Goal: Information Seeking & Learning: Learn about a topic

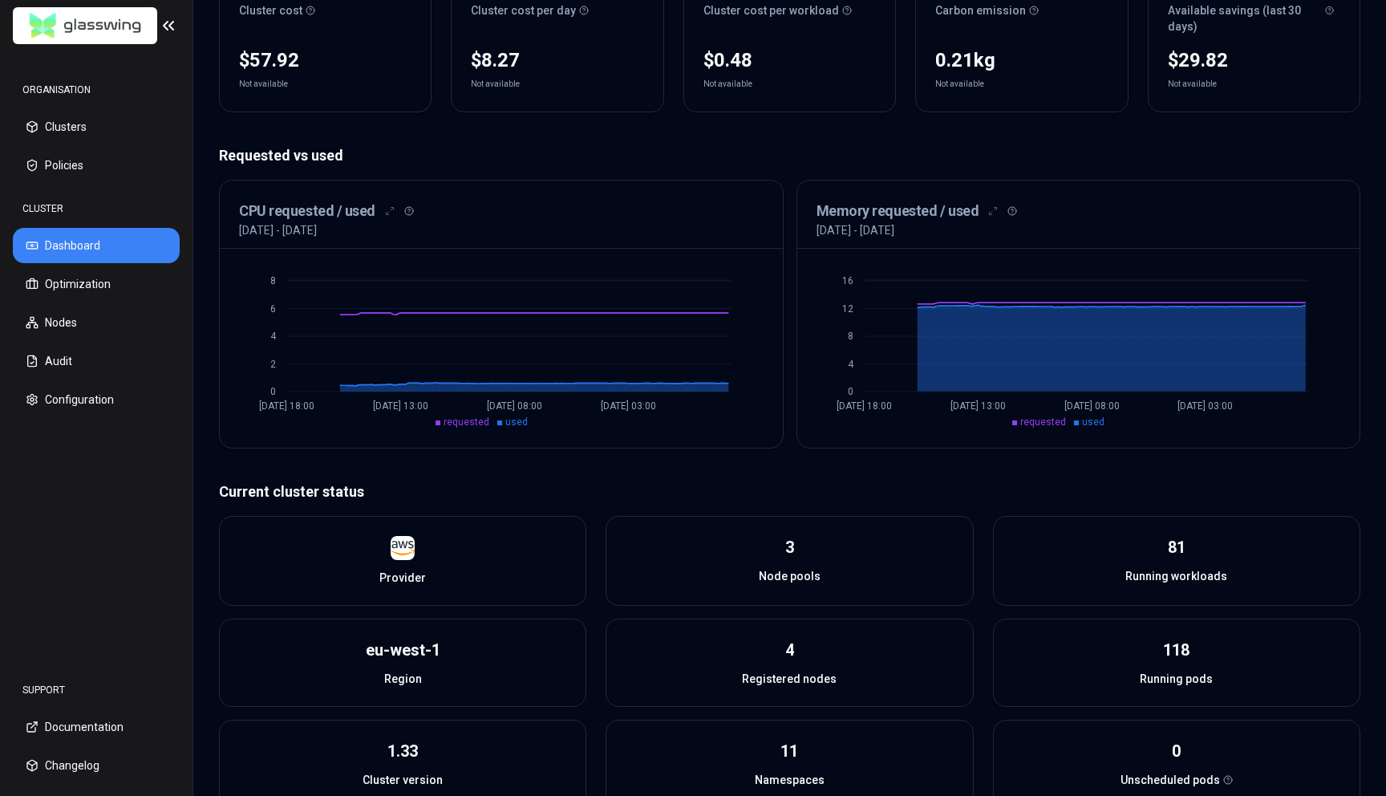
scroll to position [399, 0]
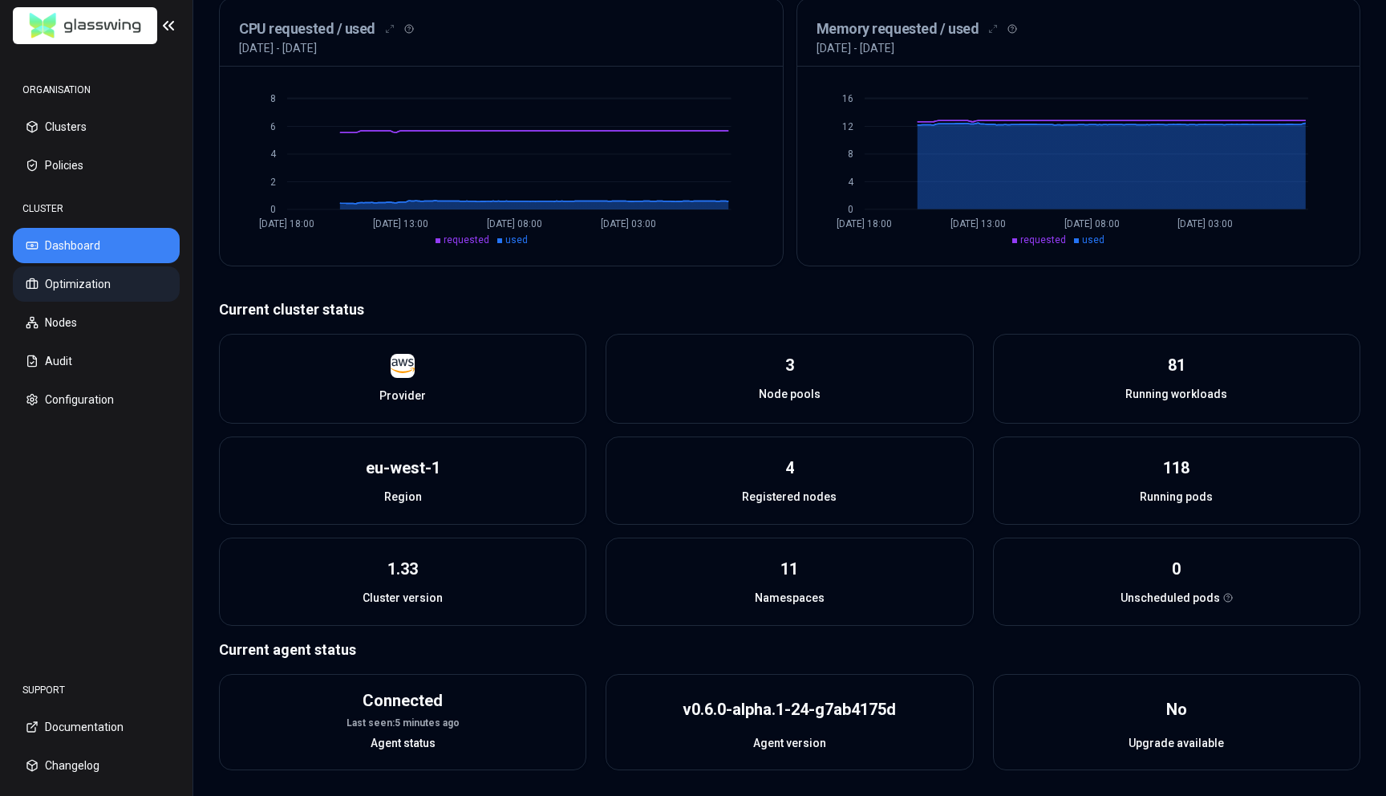
click at [90, 290] on button "Optimization" at bounding box center [96, 283] width 167 height 35
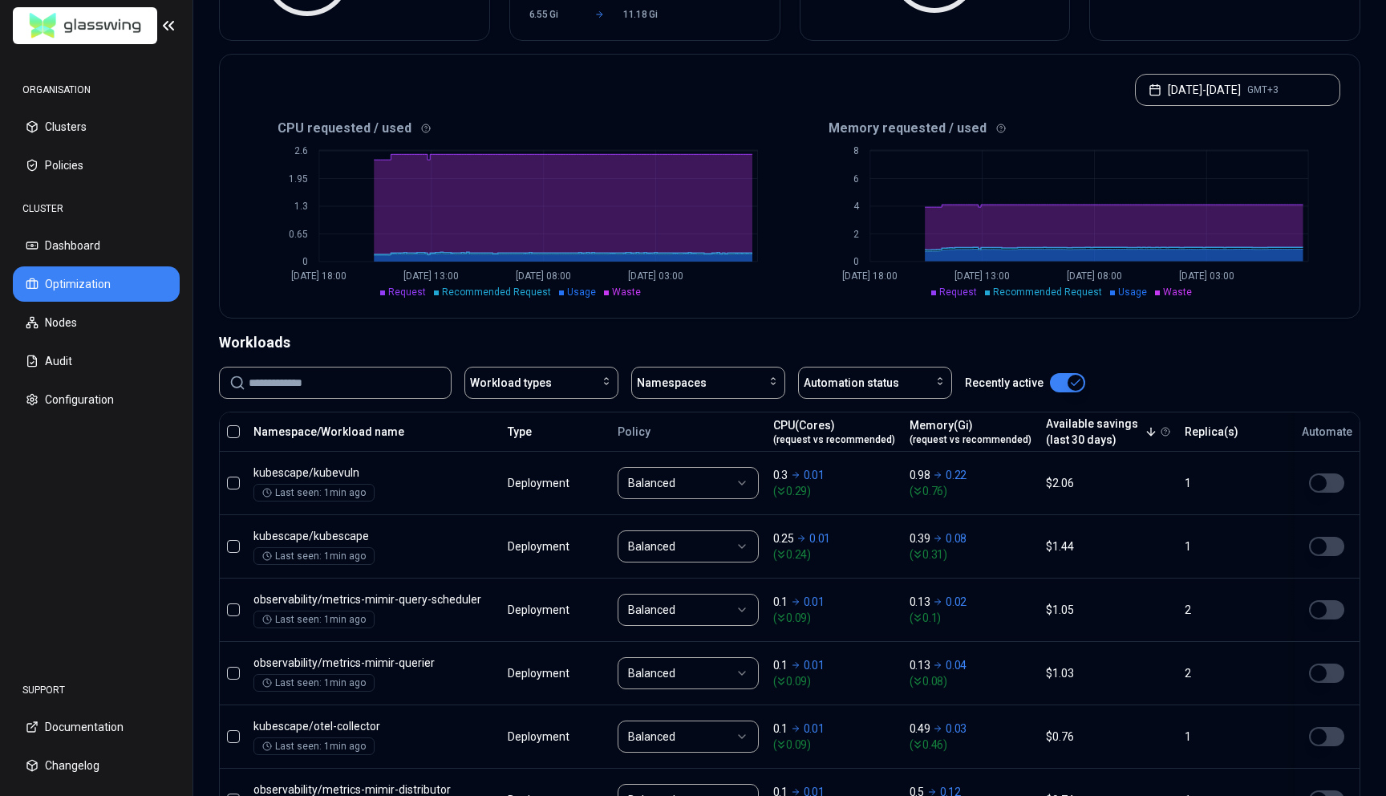
scroll to position [298, 0]
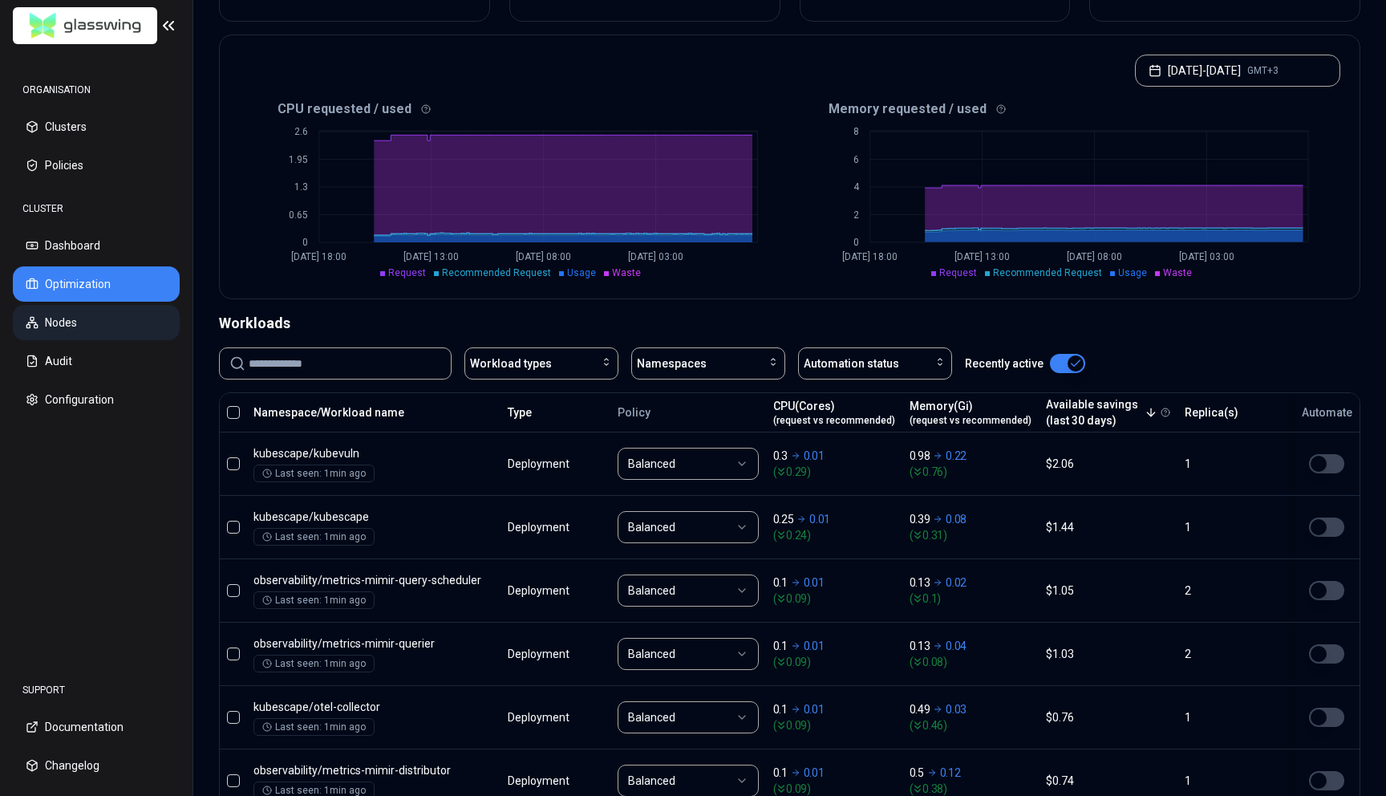
click at [99, 326] on button "Nodes" at bounding box center [96, 322] width 167 height 35
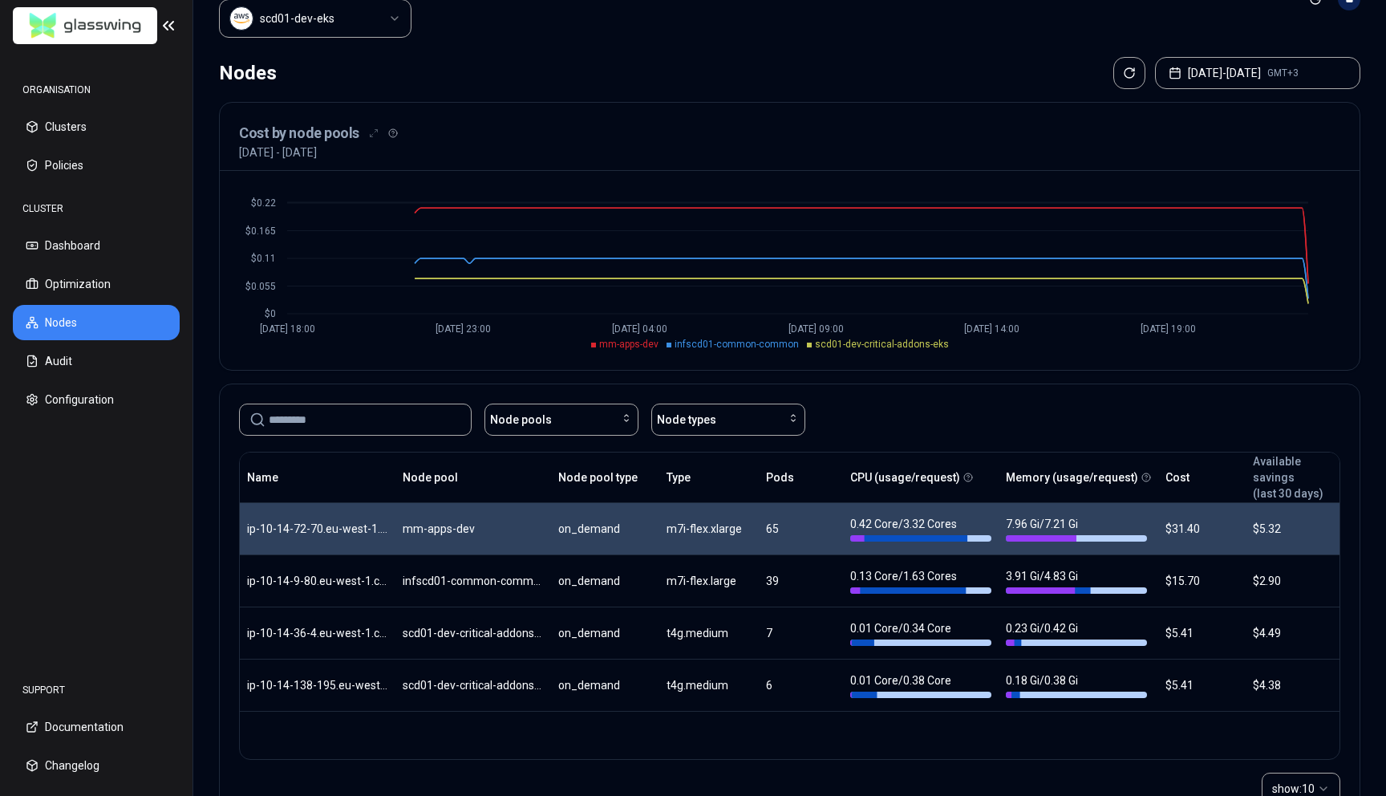
scroll to position [63, 0]
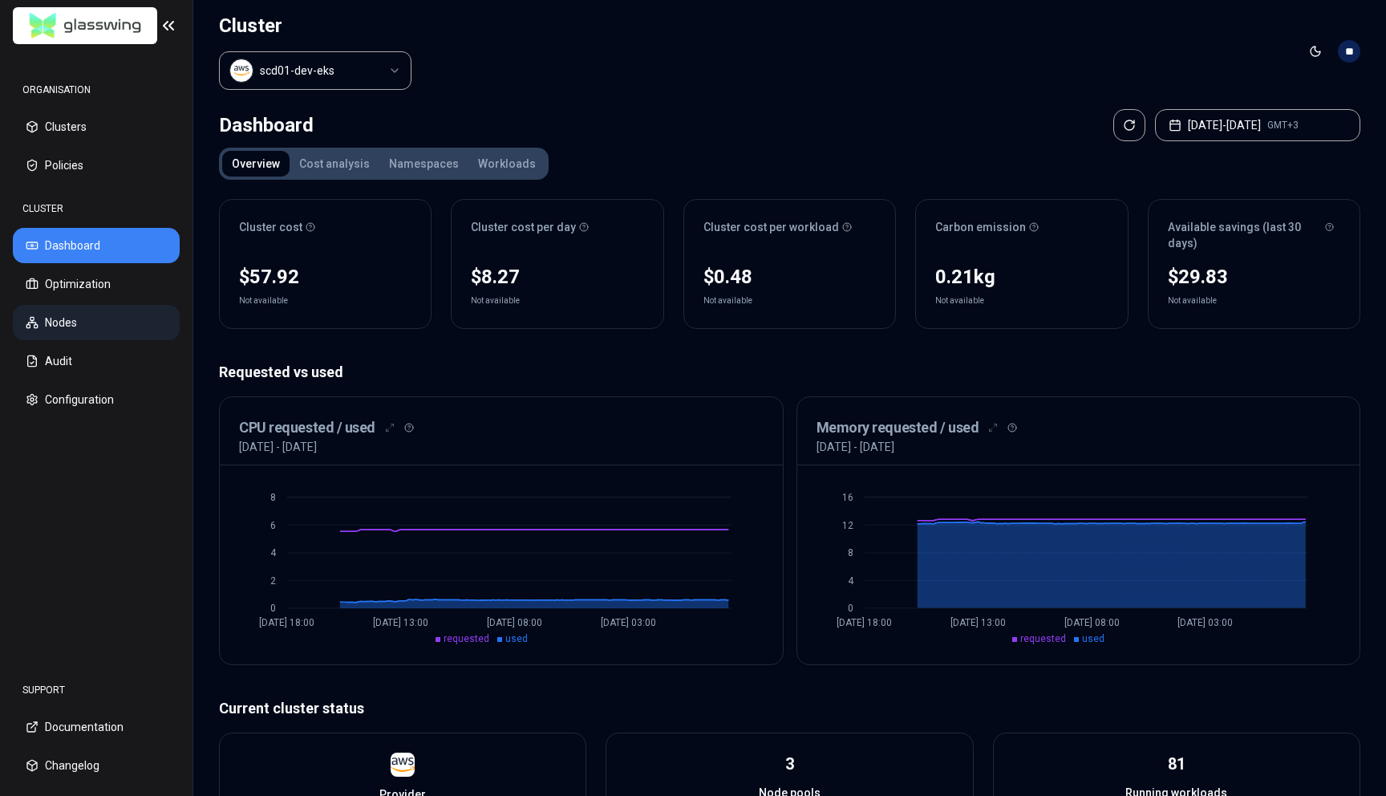
click at [69, 323] on button "Nodes" at bounding box center [96, 322] width 167 height 35
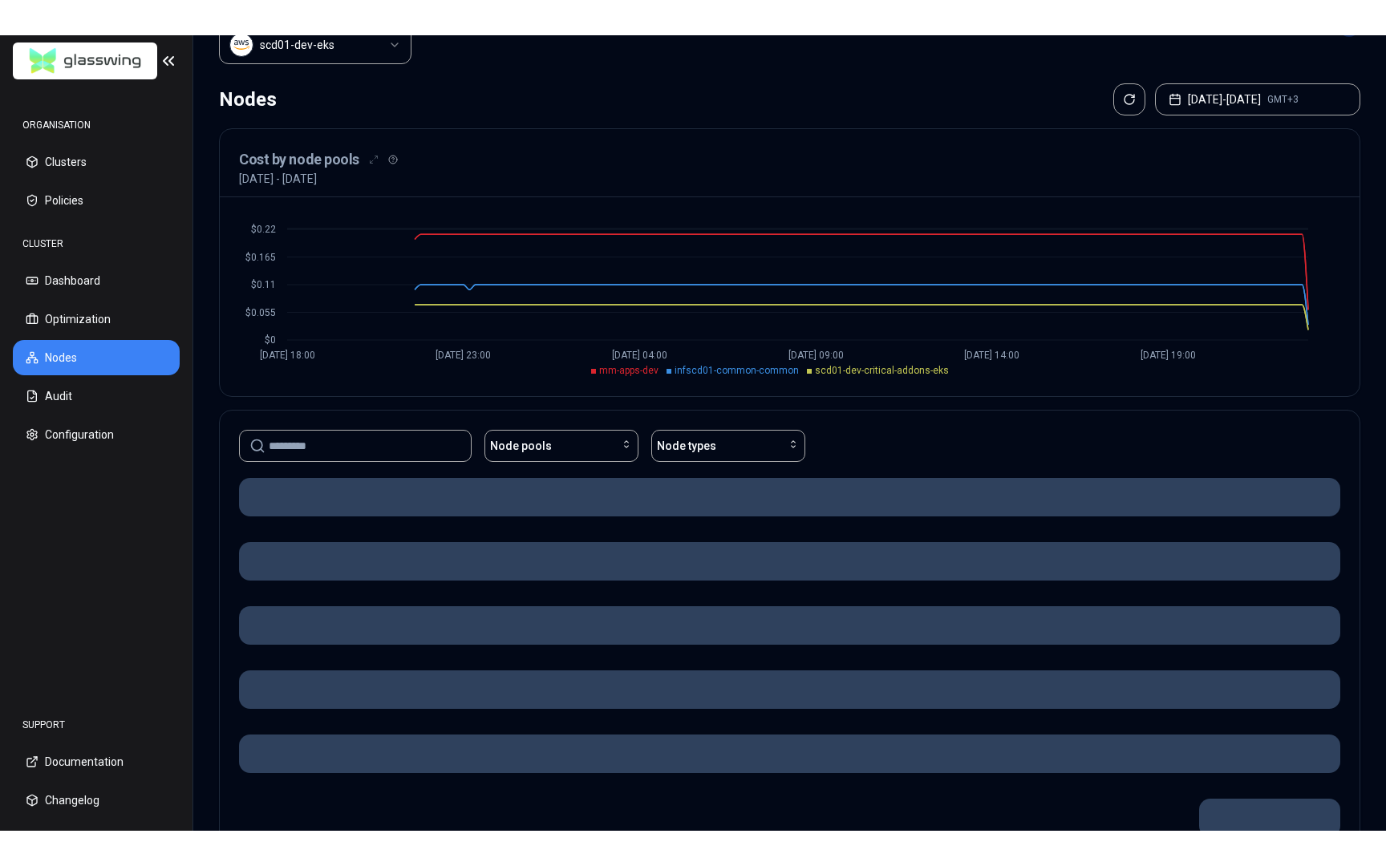
scroll to position [120, 0]
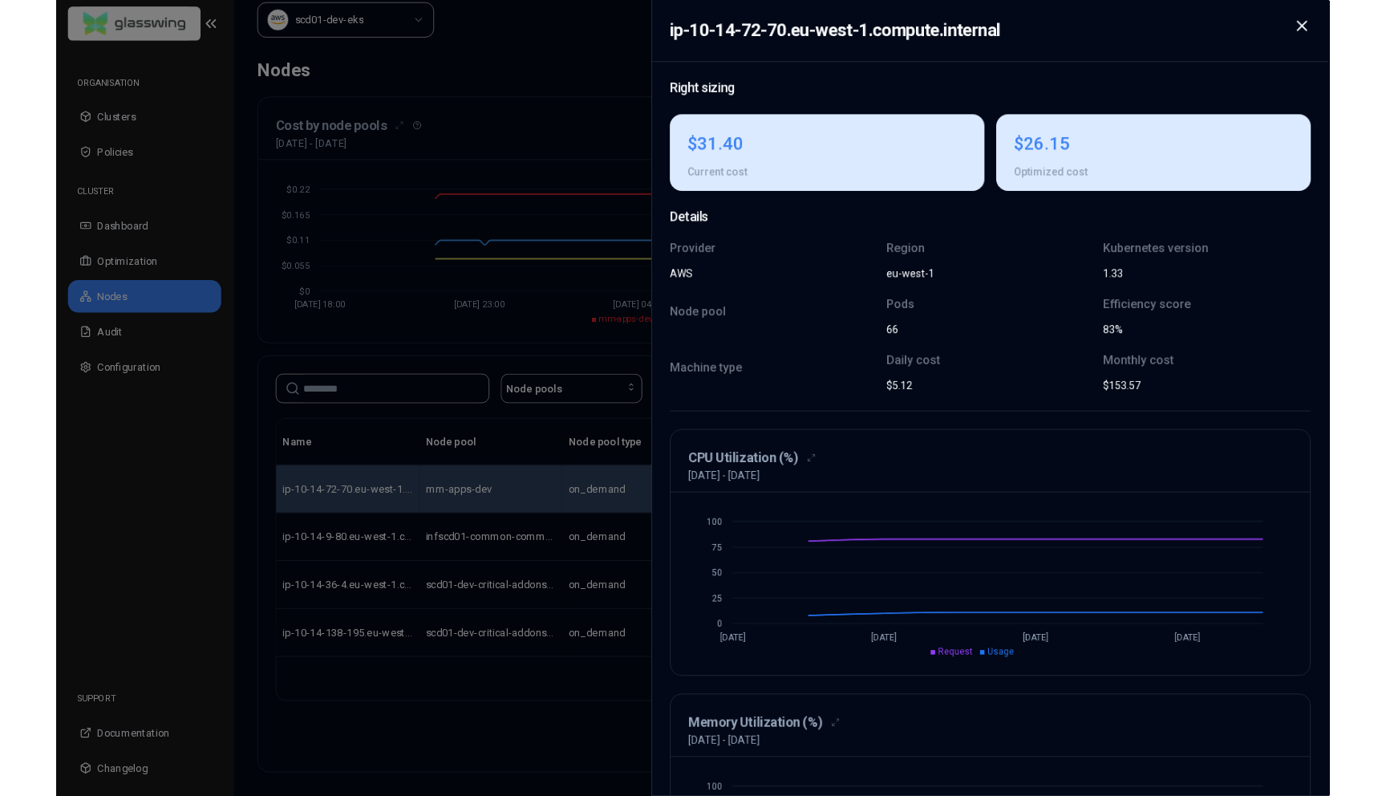
scroll to position [49, 0]
